Goal: Use online tool/utility: Utilize a website feature to perform a specific function

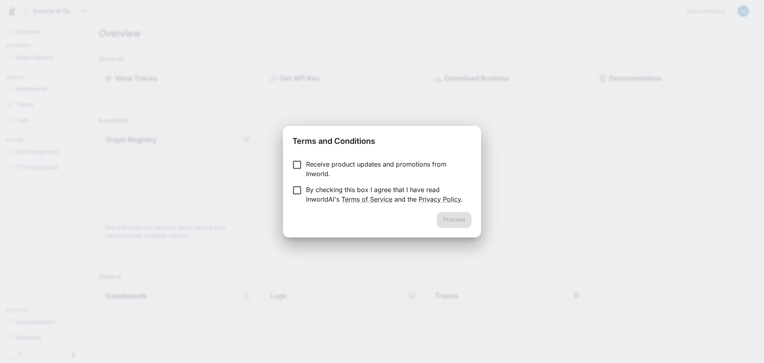
click at [380, 165] on p "Receive product updates and promotions from Inworld." at bounding box center [385, 168] width 159 height 19
click at [366, 195] on link "Terms of Service" at bounding box center [366, 199] width 51 height 8
click at [350, 166] on p "Receive product updates and promotions from Inworld." at bounding box center [385, 168] width 159 height 19
click at [459, 216] on button "Proceed" at bounding box center [454, 220] width 35 height 16
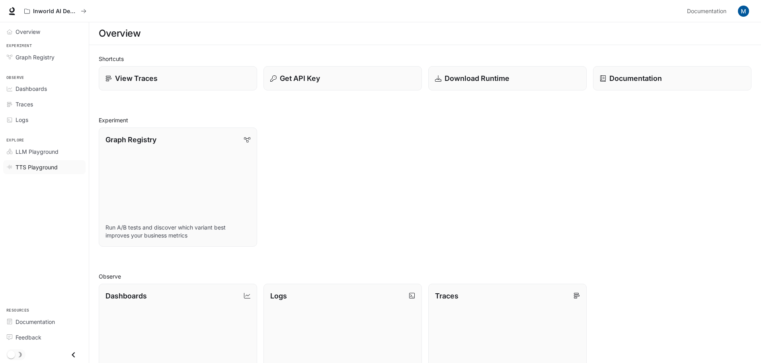
click at [35, 171] on span "TTS Playground" at bounding box center [37, 167] width 42 height 8
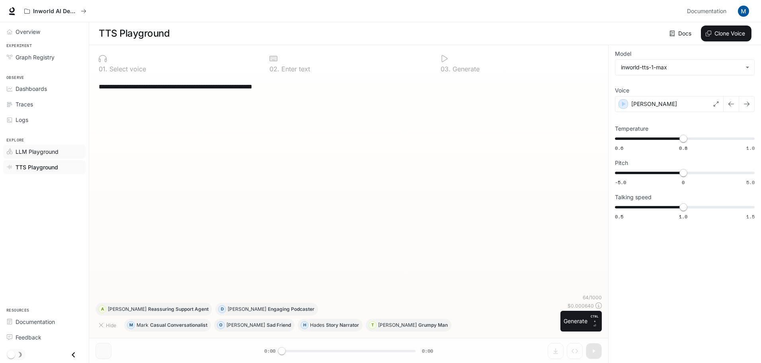
click at [51, 156] on link "LLM Playground" at bounding box center [44, 151] width 82 height 14
